Goal: Task Accomplishment & Management: Manage account settings

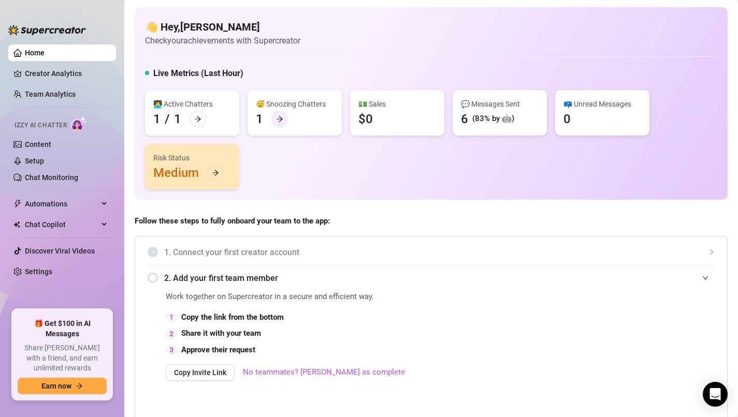
click at [279, 112] on div at bounding box center [279, 119] width 17 height 17
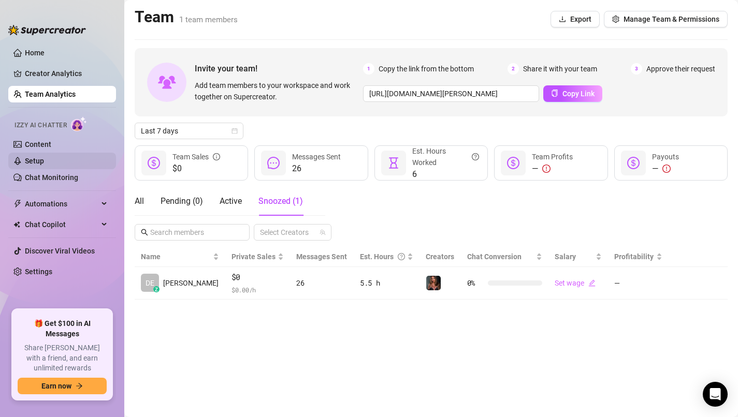
click at [44, 162] on link "Setup" at bounding box center [34, 161] width 19 height 8
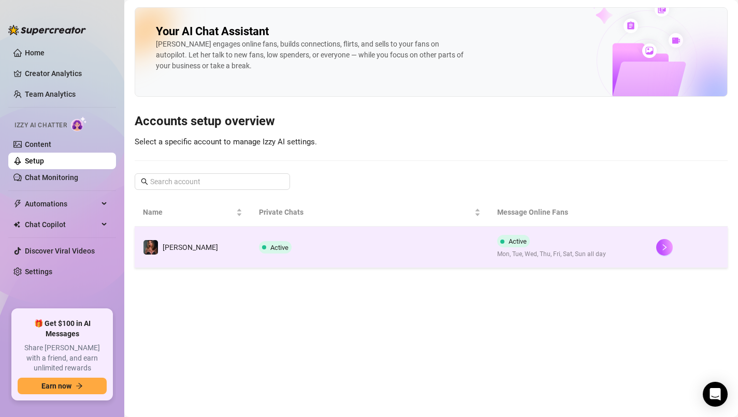
click at [569, 251] on span "Mon, Tue, Wed, Thu, Fri, Sat, Sun all day" at bounding box center [551, 255] width 109 height 10
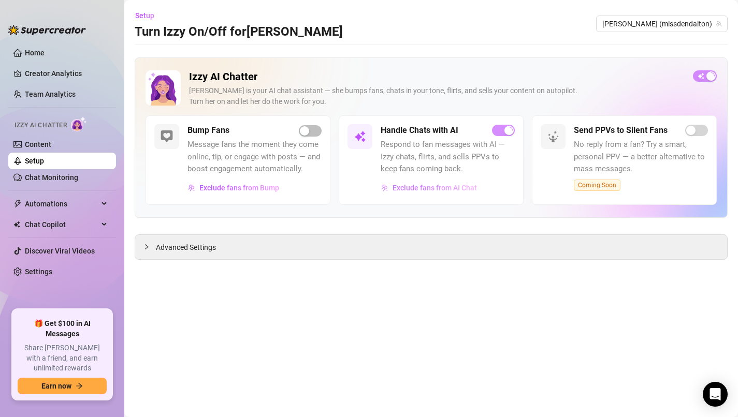
click at [460, 191] on span "Exclude fans from AI Chat" at bounding box center [435, 188] width 84 height 8
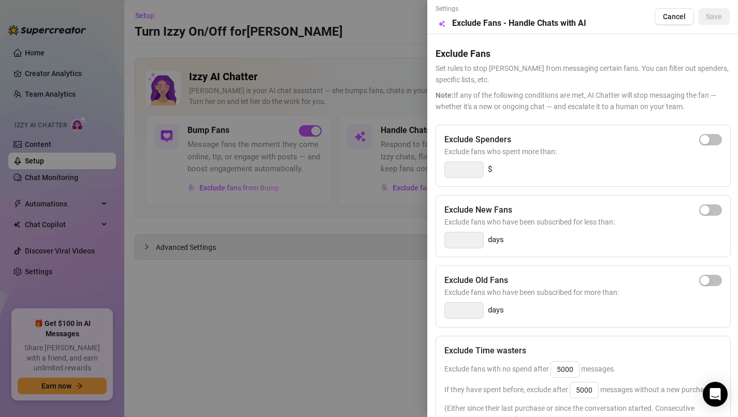
drag, startPoint x: 403, startPoint y: 303, endPoint x: 410, endPoint y: 269, distance: 34.9
click at [402, 301] on div at bounding box center [369, 208] width 738 height 417
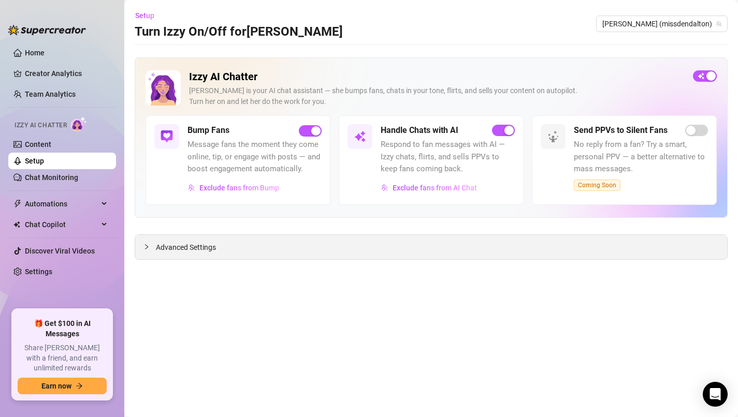
click at [211, 248] on span "Advanced Settings" at bounding box center [186, 247] width 60 height 11
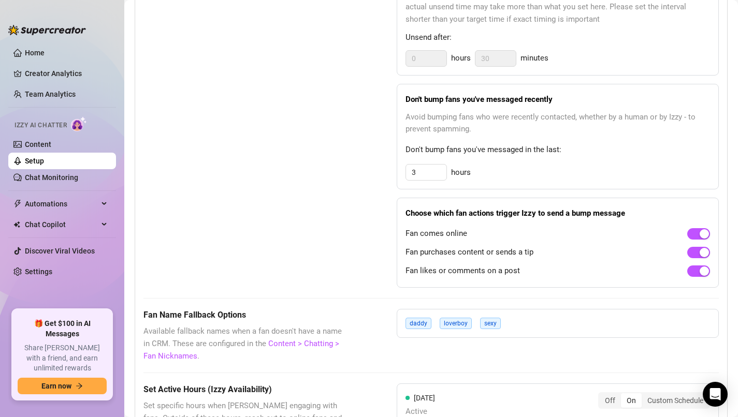
scroll to position [576, 0]
click at [704, 235] on div "button" at bounding box center [704, 232] width 9 height 9
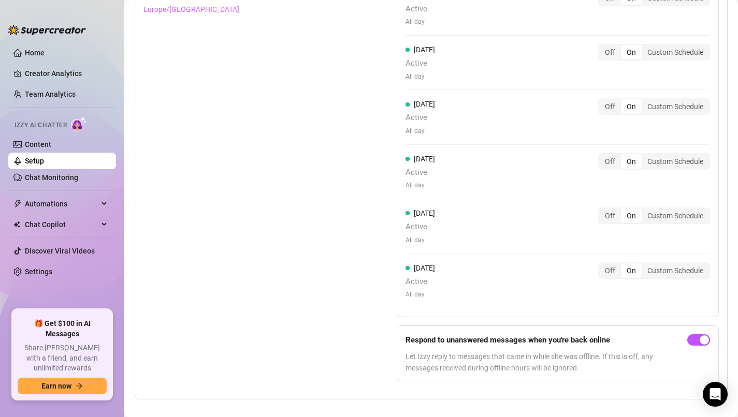
scroll to position [1046, 0]
